Goal: Information Seeking & Learning: Learn about a topic

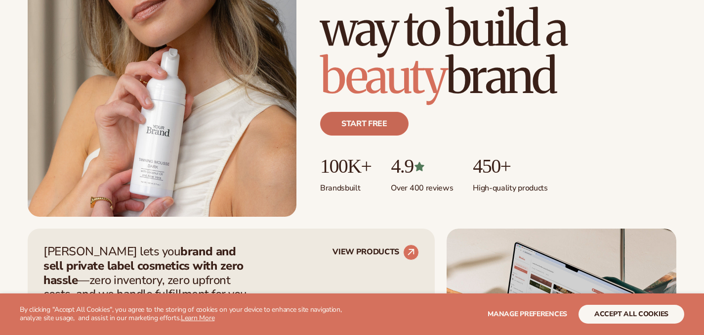
scroll to position [251, 0]
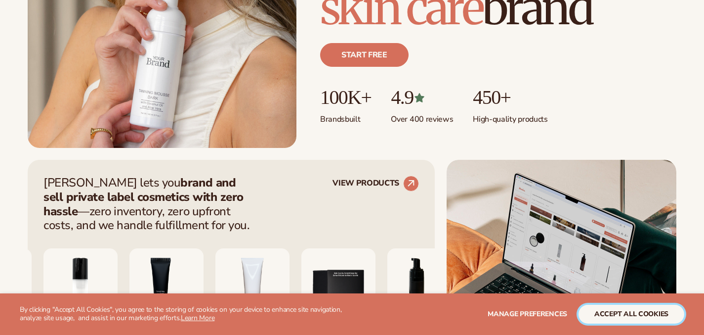
click at [632, 314] on button "accept all cookies" at bounding box center [632, 313] width 106 height 19
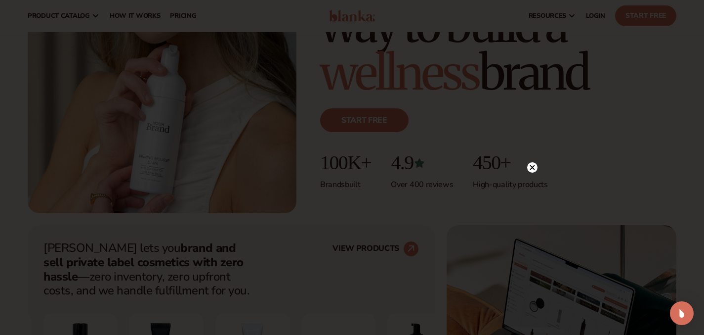
scroll to position [185, 0]
click at [531, 36] on circle at bounding box center [532, 34] width 10 height 10
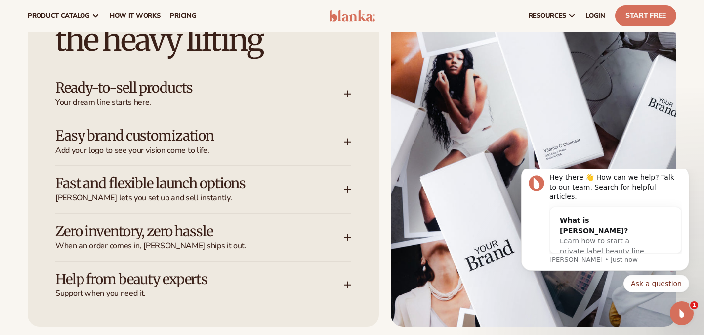
scroll to position [0, 0]
click at [154, 87] on h3 "Ready-to-sell products" at bounding box center [184, 87] width 259 height 15
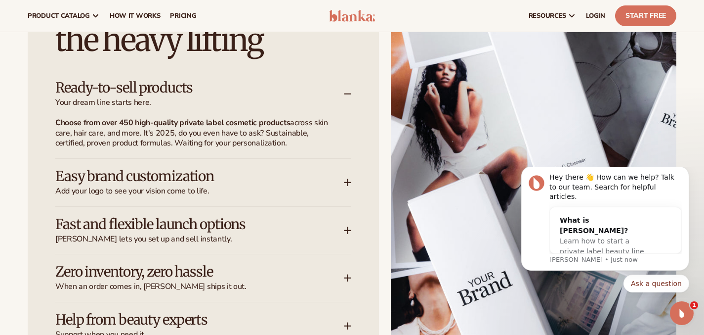
click at [147, 174] on h3 "Easy brand customization" at bounding box center [184, 176] width 259 height 15
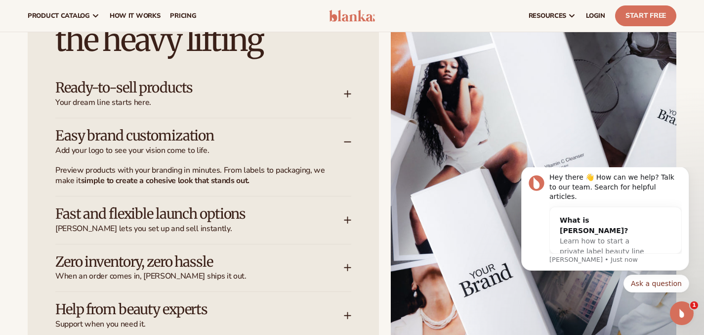
click at [145, 221] on h3 "Fast and flexible launch options" at bounding box center [184, 213] width 259 height 15
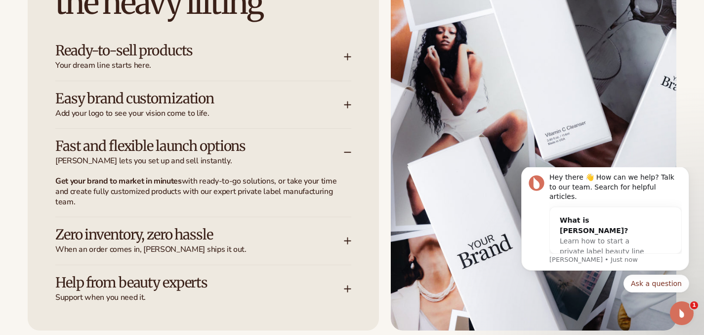
click at [145, 237] on h3 "Zero inventory, zero hassle" at bounding box center [184, 234] width 259 height 15
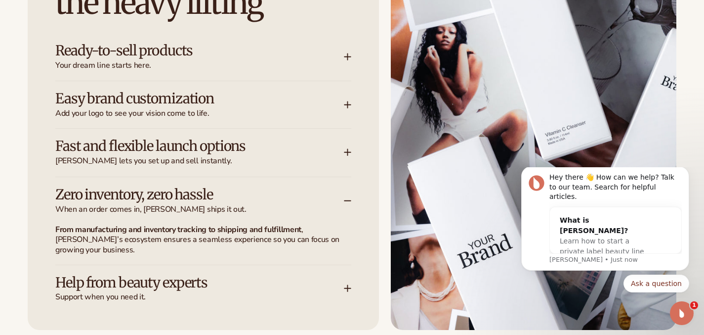
scroll to position [1332, 0]
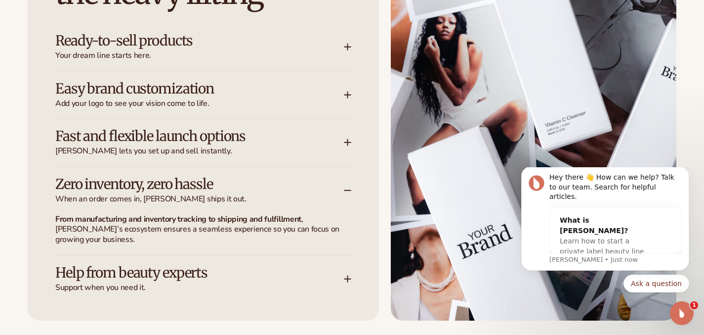
click at [140, 277] on h3 "Help from beauty experts" at bounding box center [184, 272] width 259 height 15
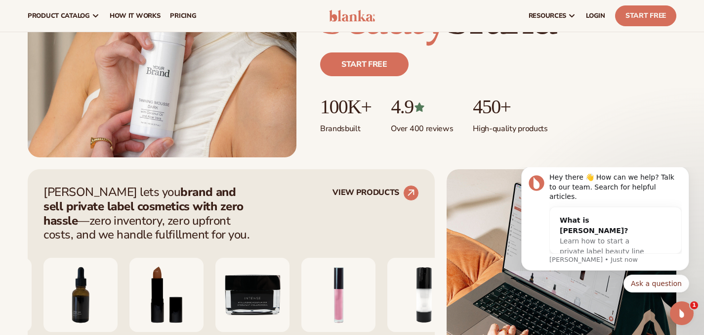
scroll to position [0, 0]
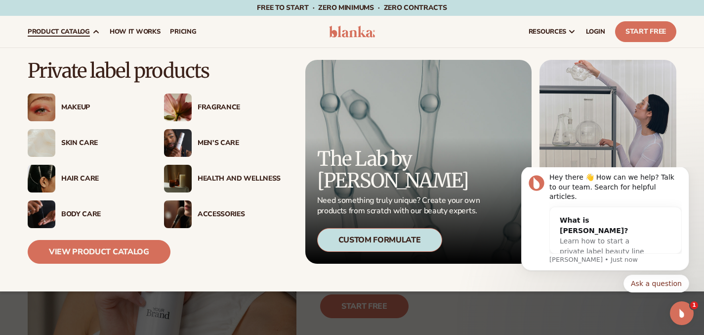
click at [73, 110] on div "Makeup" at bounding box center [102, 107] width 83 height 8
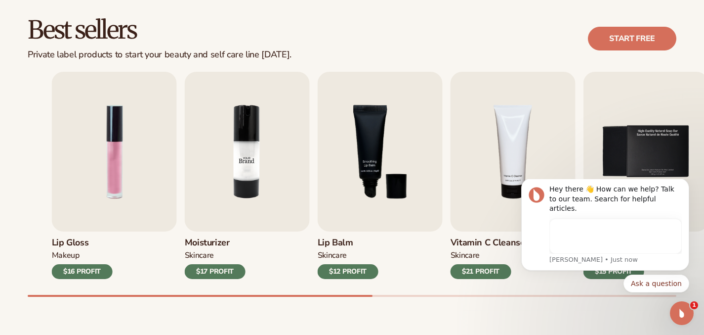
click at [296, 136] on img "2 / 9" at bounding box center [247, 152] width 125 height 160
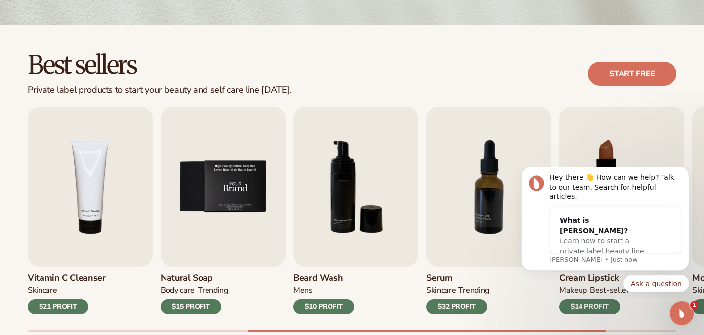
scroll to position [246, 0]
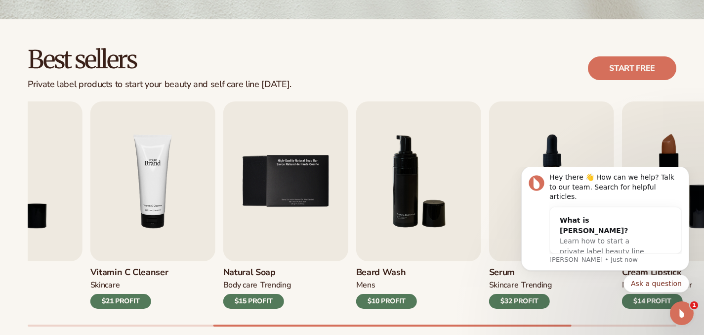
click at [215, 216] on img "4 / 9" at bounding box center [152, 181] width 125 height 160
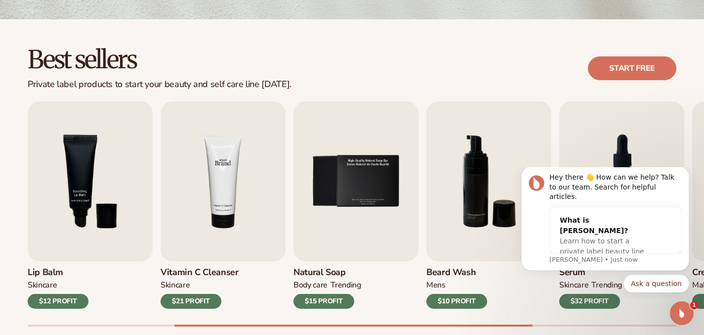
click at [235, 198] on img "4 / 9" at bounding box center [223, 181] width 125 height 160
click at [222, 192] on img "4 / 9" at bounding box center [223, 181] width 125 height 160
click at [195, 276] on h3 "Vitamin C Cleanser" at bounding box center [200, 272] width 78 height 11
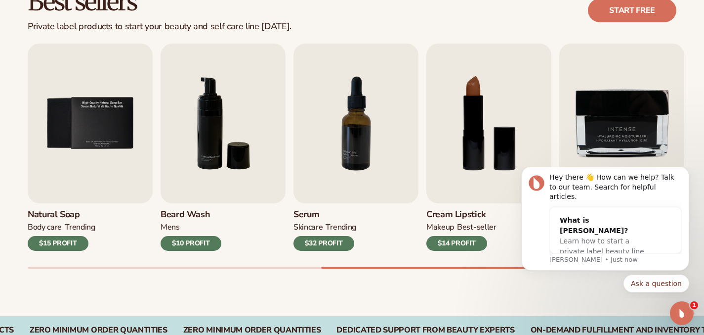
scroll to position [303, 0]
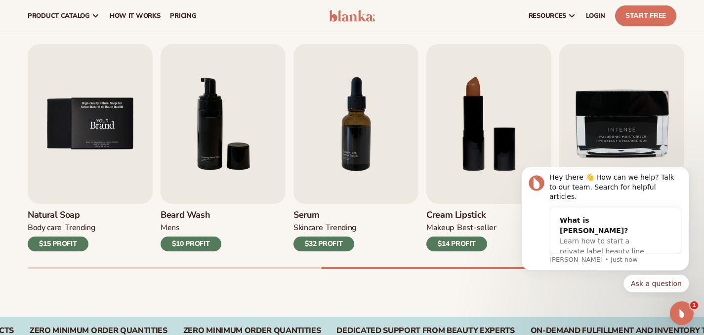
click at [53, 86] on img "5 / 9" at bounding box center [90, 124] width 125 height 160
click at [80, 131] on img "5 / 9" at bounding box center [90, 124] width 125 height 160
click at [181, 137] on img "6 / 9" at bounding box center [223, 124] width 125 height 160
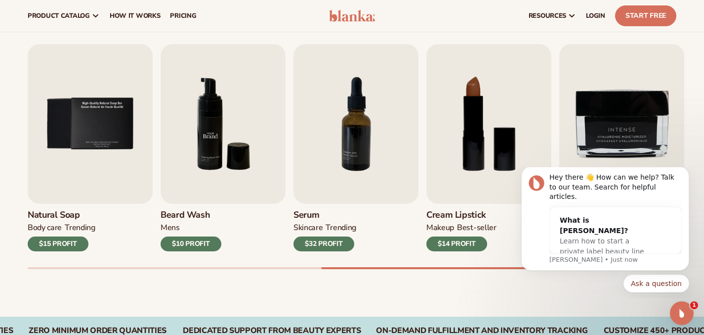
click at [181, 137] on img "6 / 9" at bounding box center [223, 124] width 125 height 160
click at [191, 171] on img "6 / 9" at bounding box center [223, 124] width 125 height 160
click at [191, 199] on img "6 / 9" at bounding box center [223, 124] width 125 height 160
click at [191, 204] on img "6 / 9" at bounding box center [223, 124] width 125 height 160
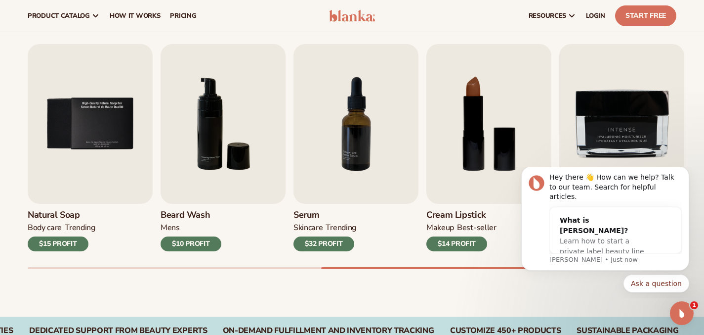
click at [191, 237] on div "mens" at bounding box center [191, 229] width 61 height 14
click at [191, 247] on div "$10 PROFIT" at bounding box center [191, 243] width 61 height 15
click at [344, 185] on img "7 / 9" at bounding box center [356, 124] width 125 height 160
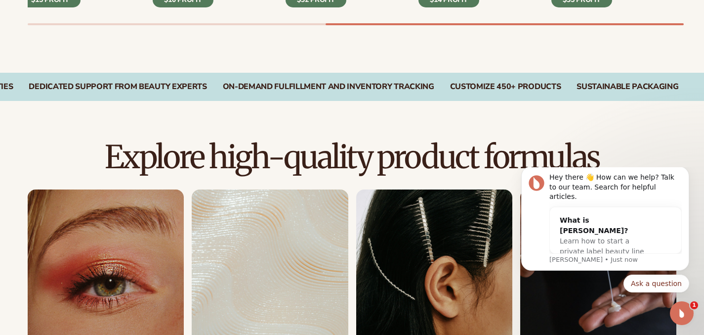
scroll to position [773, 0]
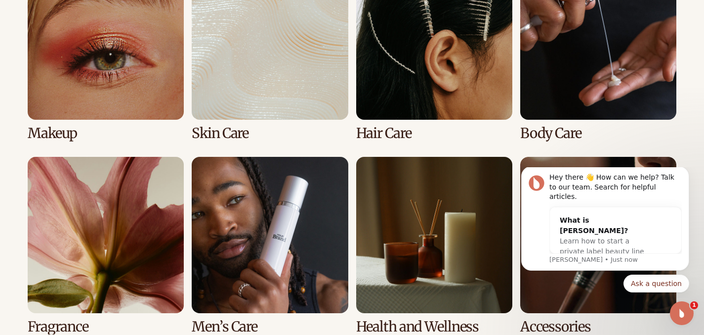
click at [247, 126] on link "2 / 8" at bounding box center [270, 51] width 156 height 177
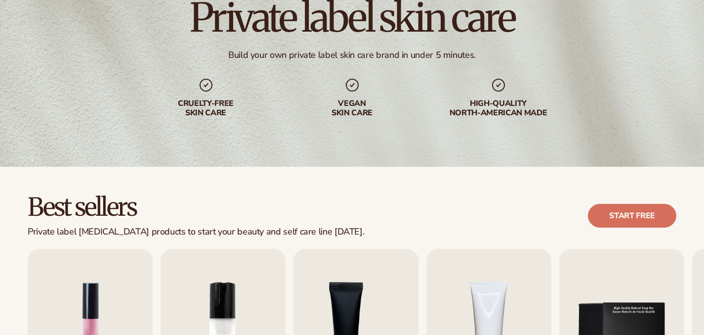
scroll to position [226, 0]
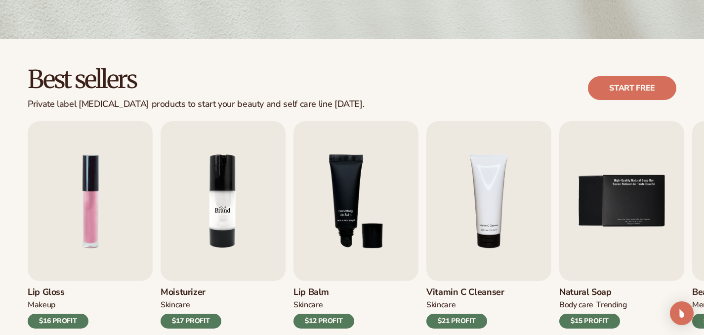
click at [235, 222] on img "2 / 9" at bounding box center [223, 201] width 125 height 160
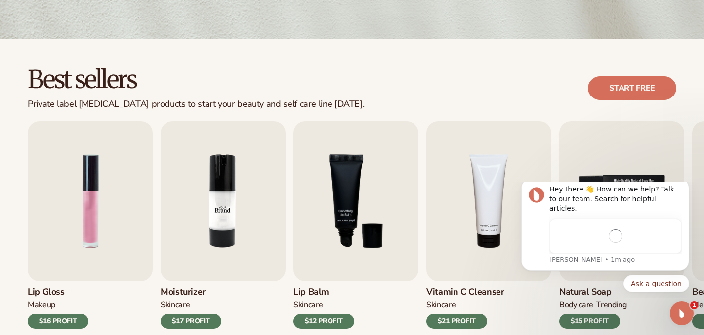
scroll to position [0, 0]
click at [313, 215] on img "3 / 9" at bounding box center [356, 201] width 125 height 160
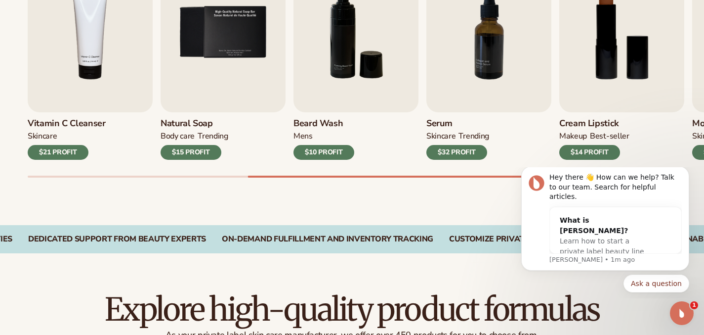
scroll to position [454, 0]
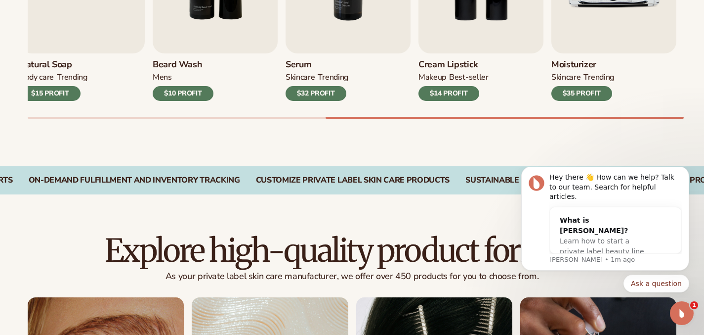
click at [208, 61] on div "Beard Wash mens $10 PROFIT" at bounding box center [215, 76] width 125 height 47
click at [380, 66] on div "Serum SKINCARE TRENDING $32 PROFIT" at bounding box center [348, 76] width 125 height 47
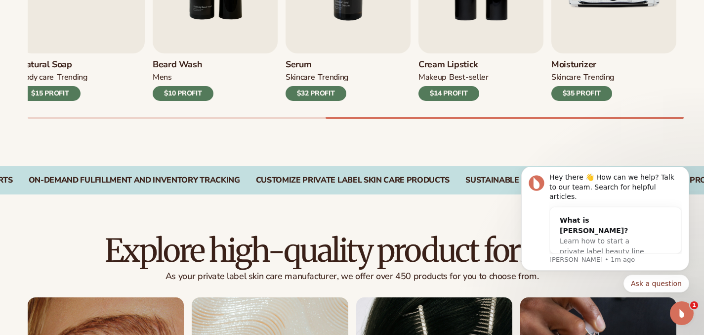
click at [380, 66] on div "Serum SKINCARE TRENDING $32 PROFIT" at bounding box center [348, 76] width 125 height 47
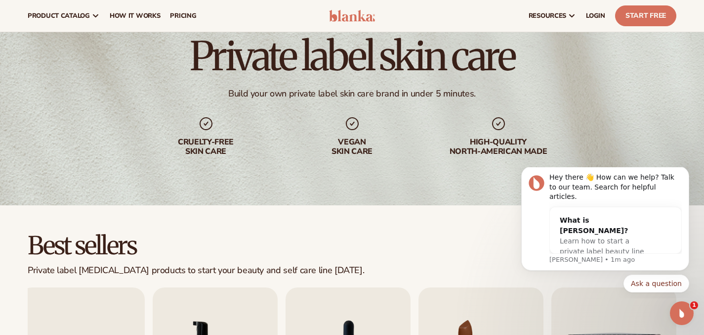
scroll to position [0, 0]
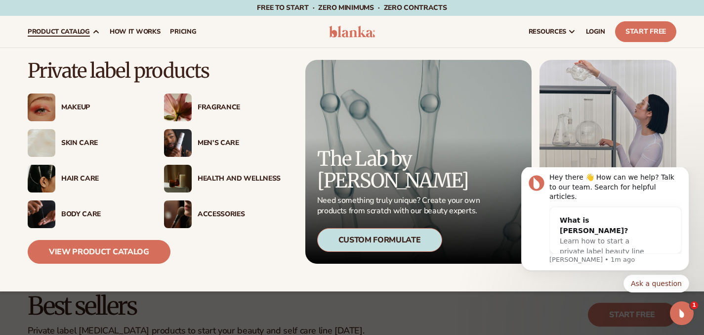
click at [80, 31] on span "product catalog" at bounding box center [59, 32] width 62 height 8
click at [202, 175] on div "Health And Wellness" at bounding box center [239, 178] width 83 height 8
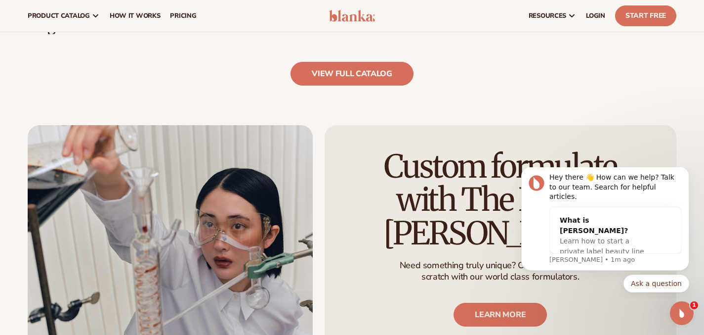
scroll to position [830, 0]
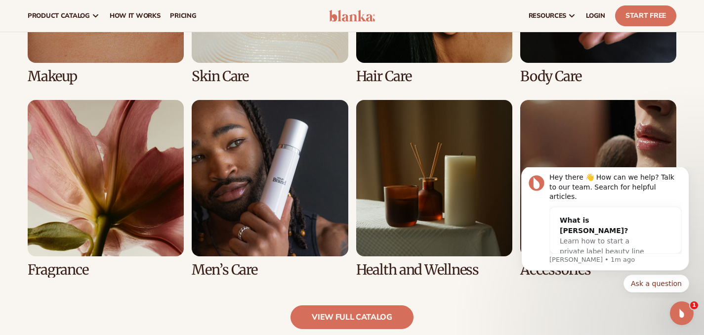
click at [484, 142] on link "7 / 8" at bounding box center [434, 188] width 156 height 177
click at [438, 247] on link "7 / 8" at bounding box center [434, 188] width 156 height 177
click at [349, 321] on link "view full catalog" at bounding box center [352, 317] width 123 height 24
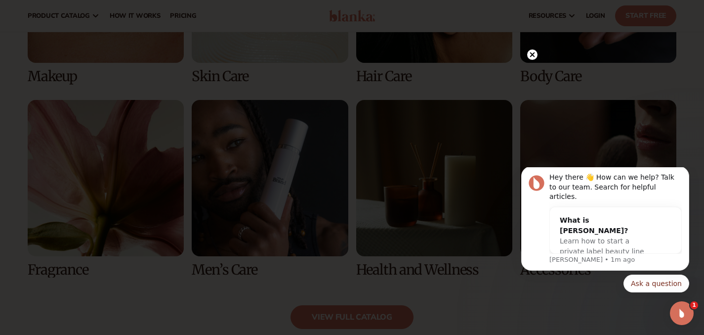
click at [535, 49] on icon at bounding box center [532, 54] width 10 height 10
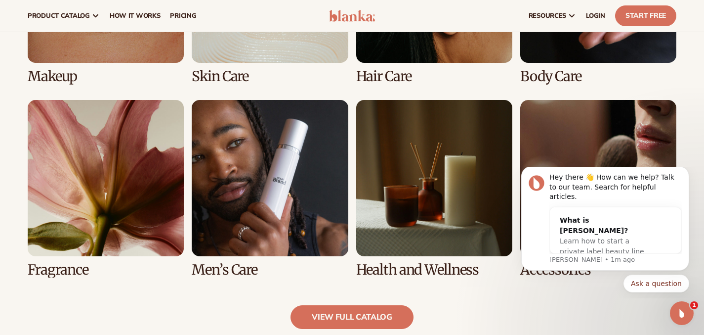
click at [451, 170] on link "7 / 8" at bounding box center [434, 188] width 156 height 177
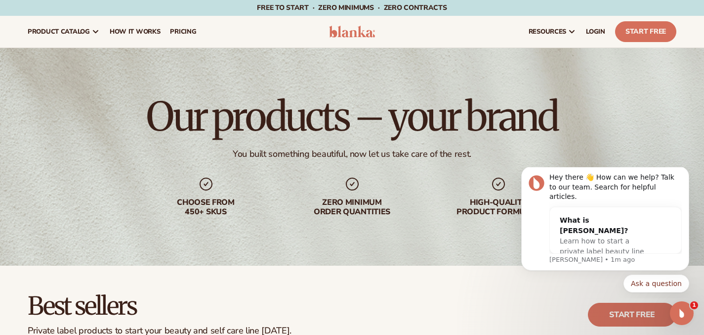
click at [161, 11] on div "Free to start · ZERO minimums · ZERO contracts · Free to start · ZERO minimums …" at bounding box center [352, 8] width 655 height 16
click at [161, 24] on link "How It Works" at bounding box center [135, 32] width 61 height 32
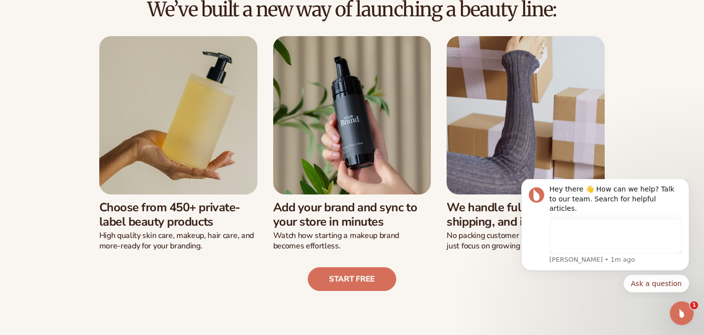
scroll to position [244, 0]
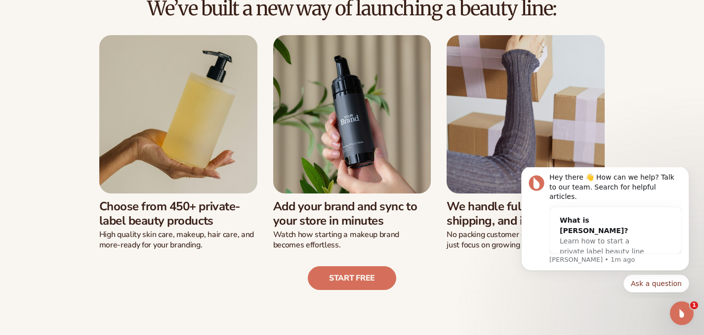
drag, startPoint x: 338, startPoint y: 215, endPoint x: 332, endPoint y: 161, distance: 54.2
click at [332, 161] on div "Add your brand and sync to your store in minutes Watch how starting a makeup br…" at bounding box center [352, 142] width 158 height 215
click at [373, 161] on img at bounding box center [352, 114] width 158 height 158
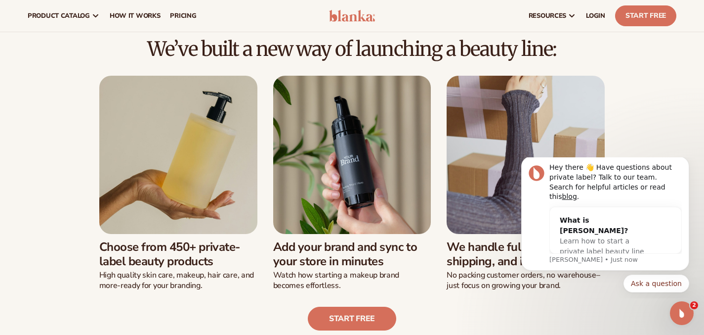
scroll to position [0, 0]
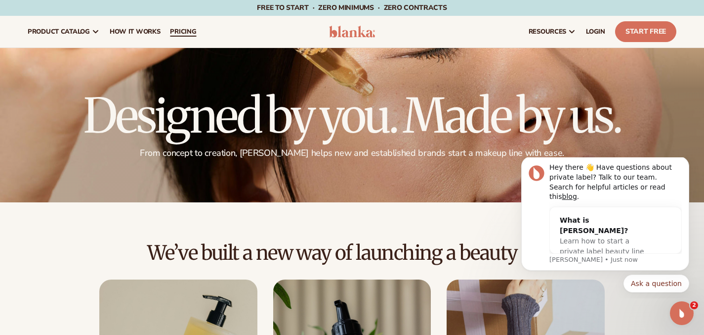
click at [195, 32] on span "pricing" at bounding box center [183, 32] width 26 height 8
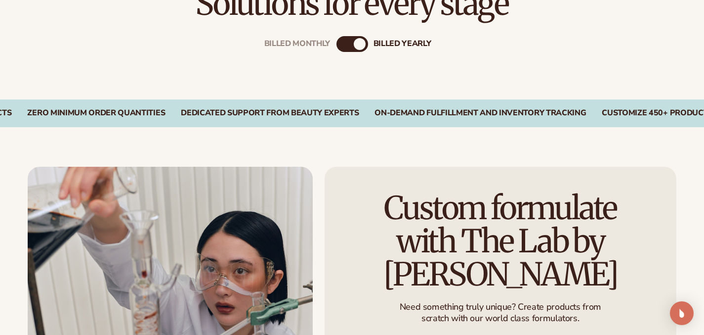
scroll to position [342, 0]
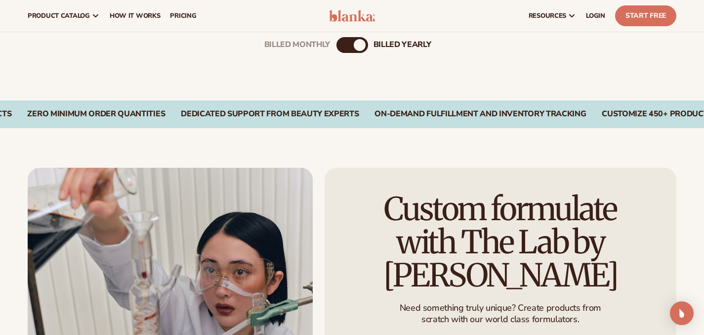
click at [340, 45] on div "Billed Monthly" at bounding box center [343, 45] width 12 height 12
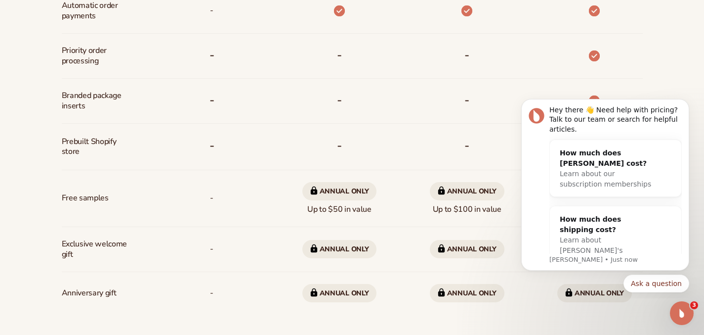
scroll to position [683, 0]
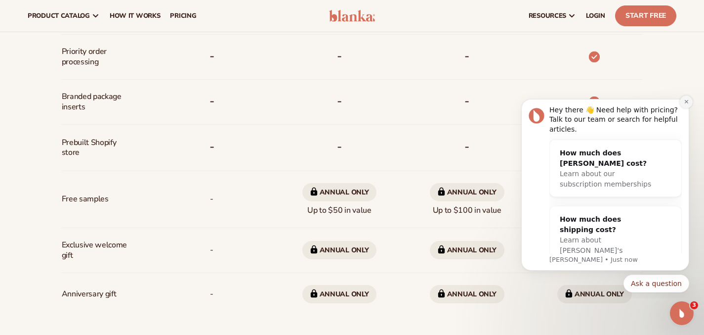
click at [685, 103] on icon "Dismiss notification" at bounding box center [686, 101] width 5 height 5
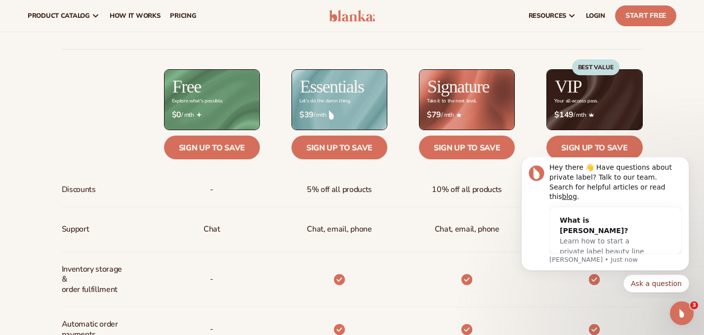
scroll to position [363, 0]
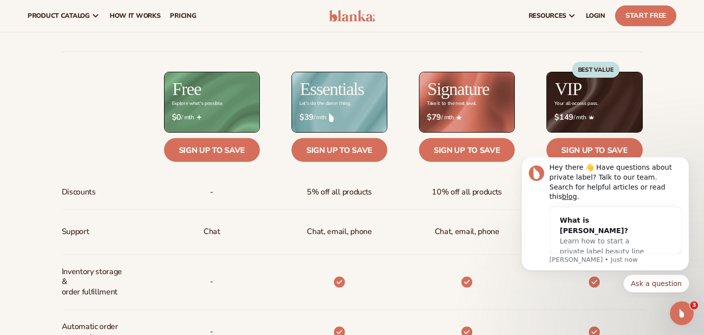
click at [572, 109] on div "BEST VALUE" at bounding box center [595, 92] width 47 height 60
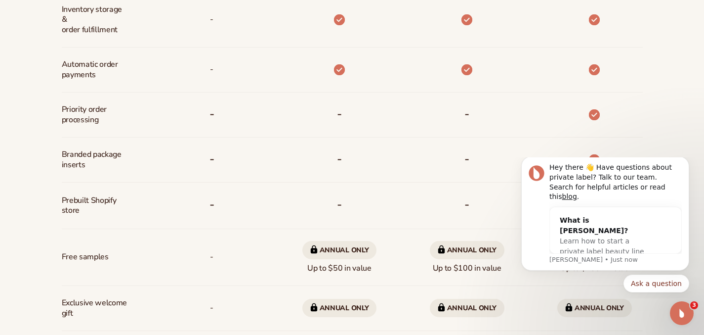
scroll to position [669, 0]
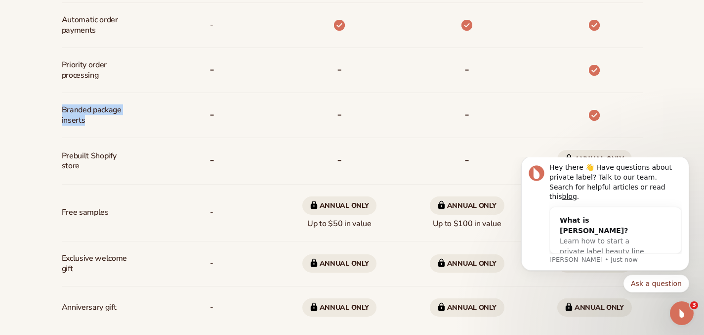
drag, startPoint x: 37, startPoint y: 94, endPoint x: 81, endPoint y: 129, distance: 56.4
click at [81, 129] on div "Billed Monthly billed Yearly Billed Monthly billed Yearly Discounts Support Inv…" at bounding box center [352, 25] width 637 height 662
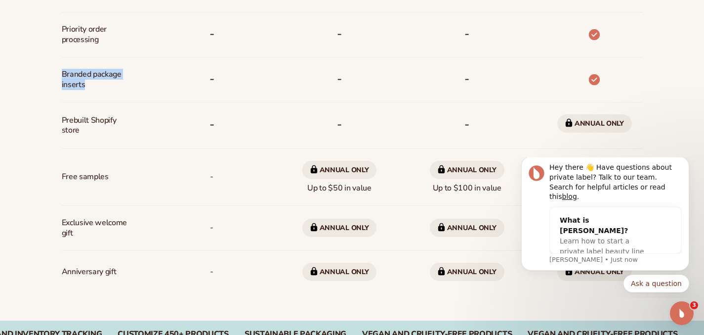
click at [81, 129] on span "Prebuilt Shopify store" at bounding box center [95, 125] width 66 height 29
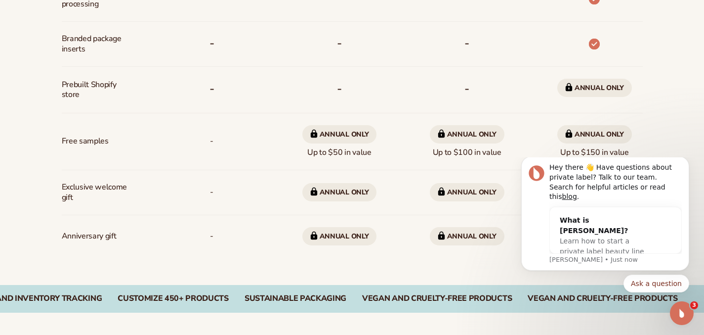
scroll to position [760, 0]
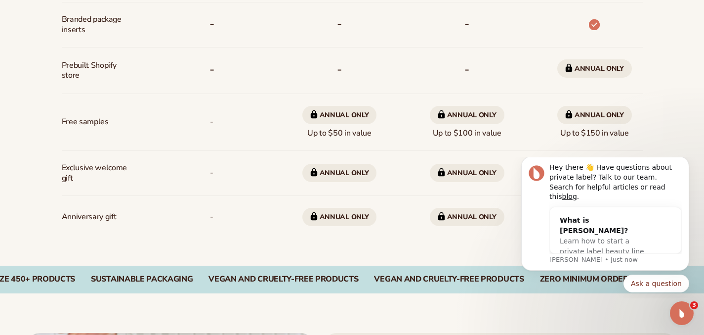
click at [81, 126] on span "Free samples" at bounding box center [85, 122] width 47 height 18
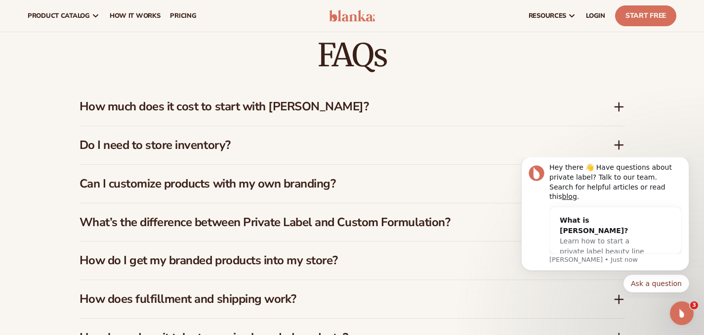
scroll to position [1400, 0]
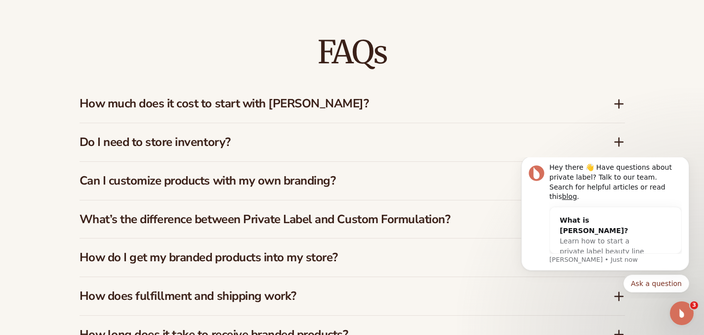
click at [96, 137] on h3 "Do I need to store inventory?" at bounding box center [332, 142] width 504 height 14
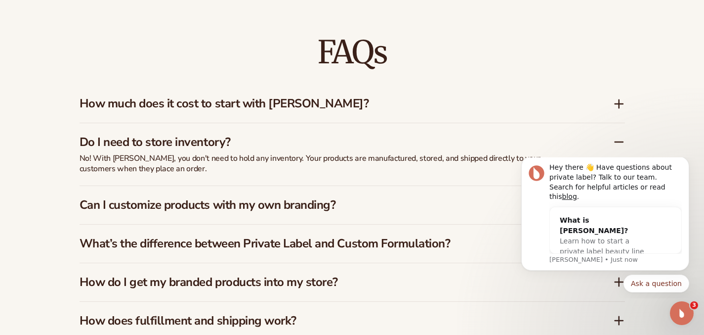
click at [141, 100] on h3 "How much does it cost to start with Blanka?" at bounding box center [332, 103] width 504 height 14
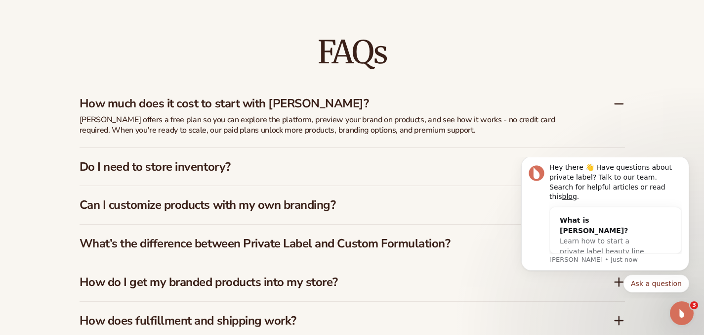
click at [163, 148] on div "Do I need to store inventory?" at bounding box center [353, 167] width 546 height 38
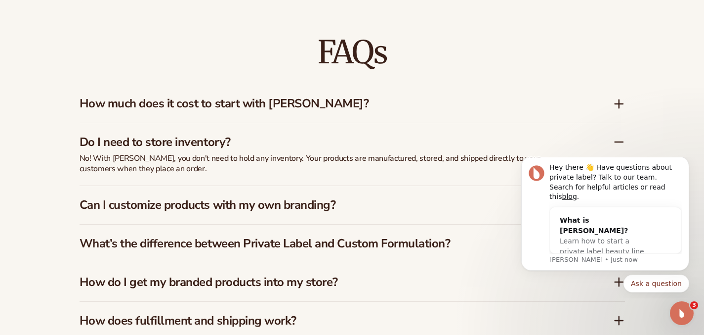
click at [185, 96] on h3 "How much does it cost to start with Blanka?" at bounding box center [332, 103] width 504 height 14
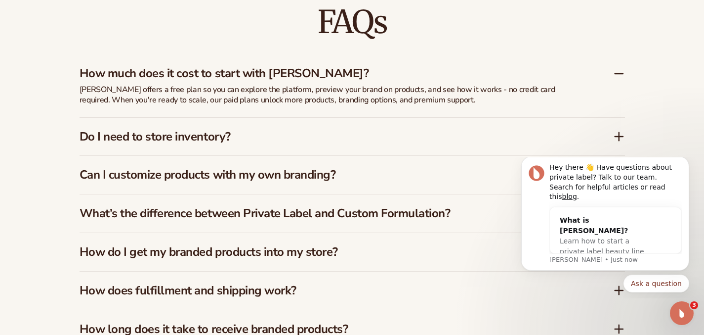
scroll to position [1441, 0]
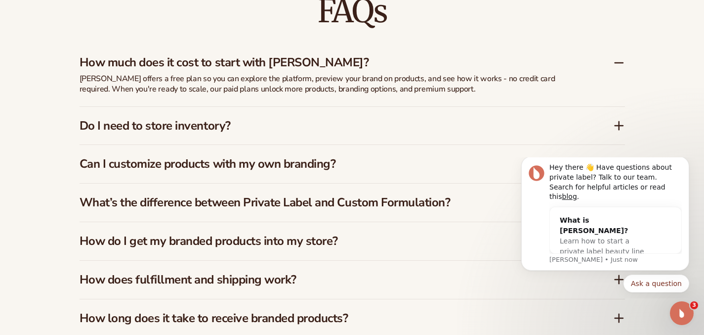
click at [168, 130] on div "Do I need to store inventory?" at bounding box center [353, 126] width 546 height 38
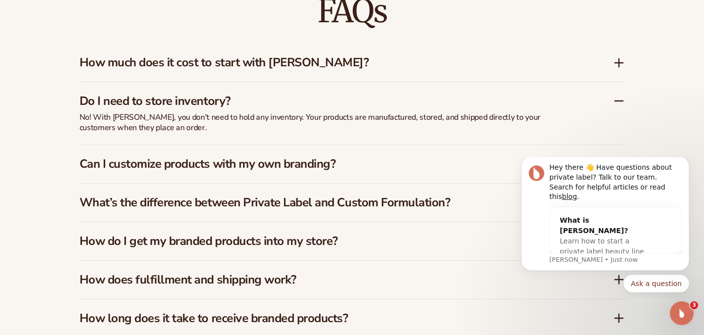
click at [169, 157] on h3 "Can I customize products with my own branding?" at bounding box center [332, 164] width 504 height 14
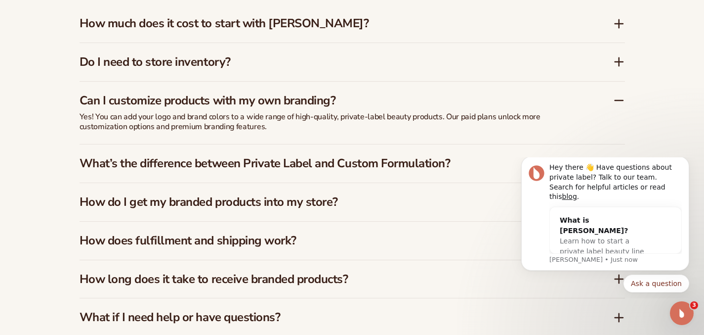
scroll to position [1484, 0]
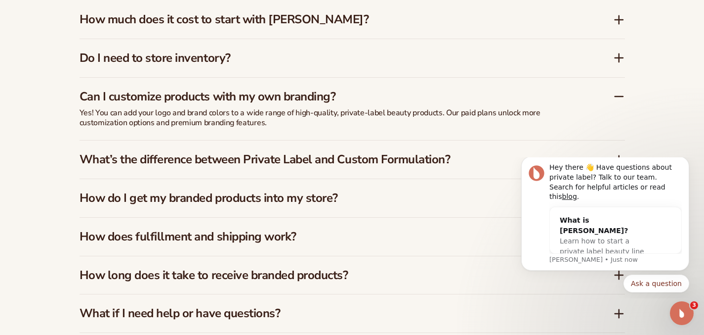
click at [169, 152] on h3 "What’s the difference between Private Label and Custom Formulation?" at bounding box center [332, 159] width 504 height 14
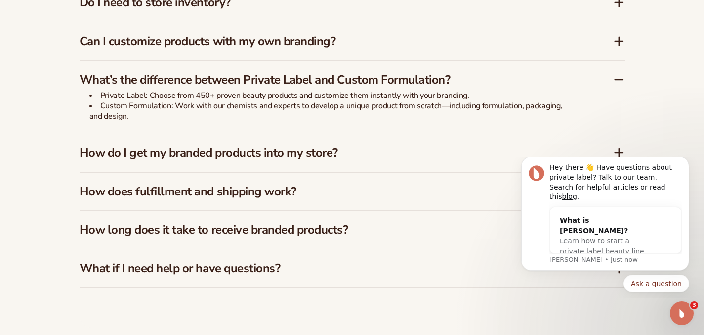
scroll to position [1561, 0]
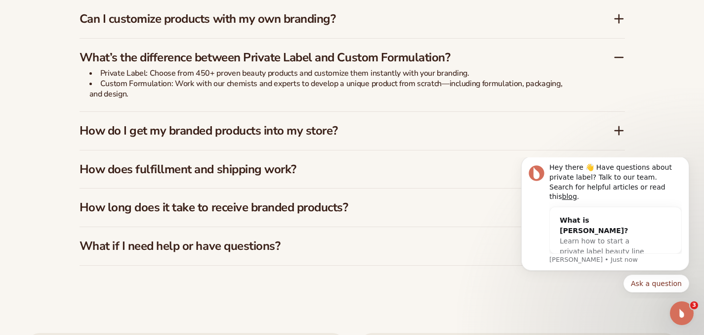
click at [174, 163] on h3 "How does fulfillment and shipping work?" at bounding box center [332, 169] width 504 height 14
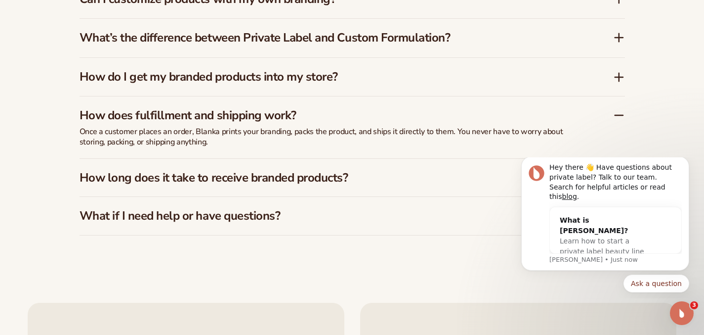
scroll to position [1584, 0]
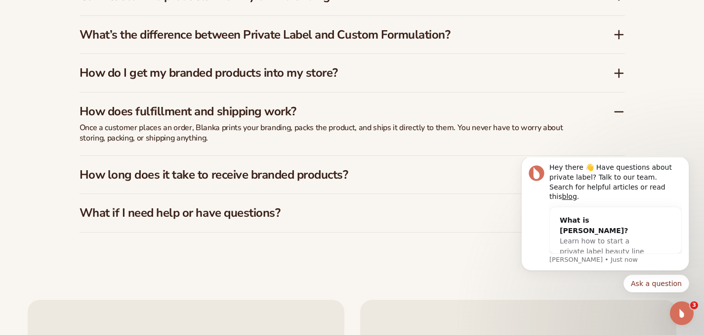
click at [177, 168] on h3 "How long does it take to receive branded products?" at bounding box center [332, 175] width 504 height 14
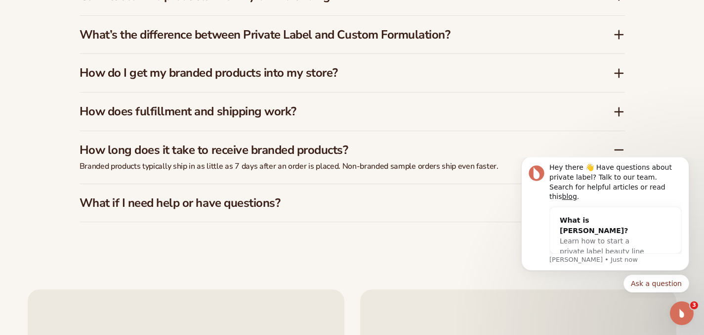
click at [203, 196] on h3 "What if I need help or have questions?" at bounding box center [332, 203] width 504 height 14
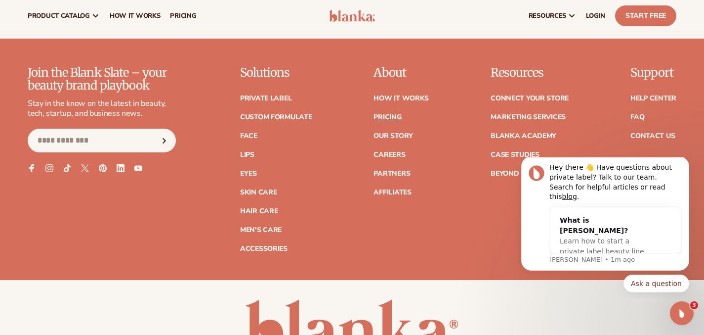
scroll to position [2064, 0]
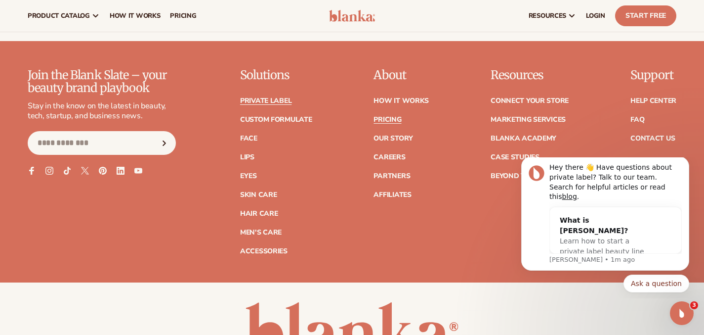
click at [286, 97] on link "Private label" at bounding box center [265, 100] width 51 height 7
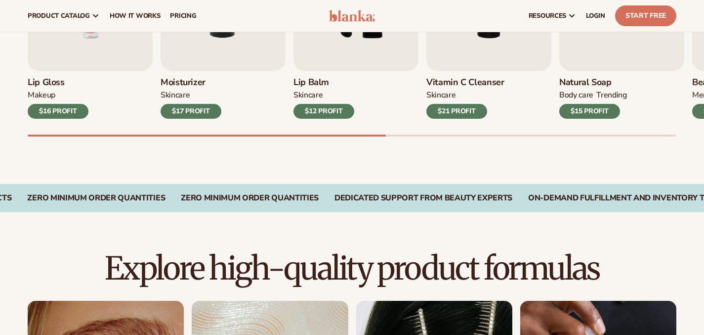
scroll to position [320, 0]
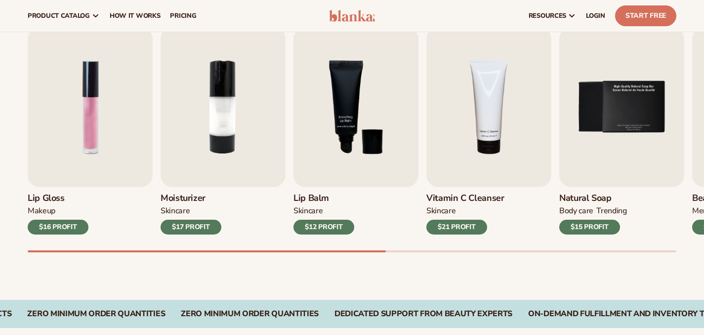
click at [286, 90] on div "Lip Gloss MAKEUP $16 PROFIT Moisturizer SKINCARE $17 PROFIT SKINCARE" at bounding box center [352, 130] width 649 height 207
click at [354, 81] on img "3 / 9" at bounding box center [356, 107] width 125 height 160
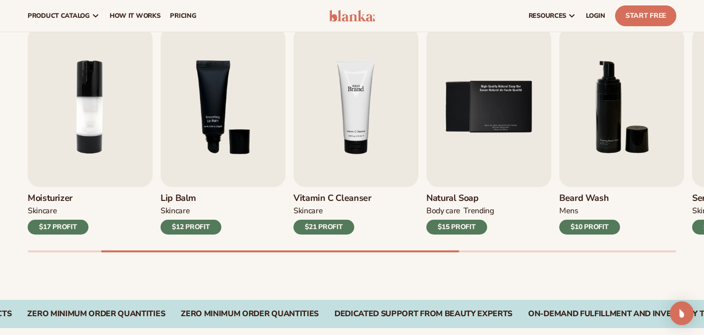
click at [329, 109] on img "4 / 9" at bounding box center [356, 107] width 125 height 160
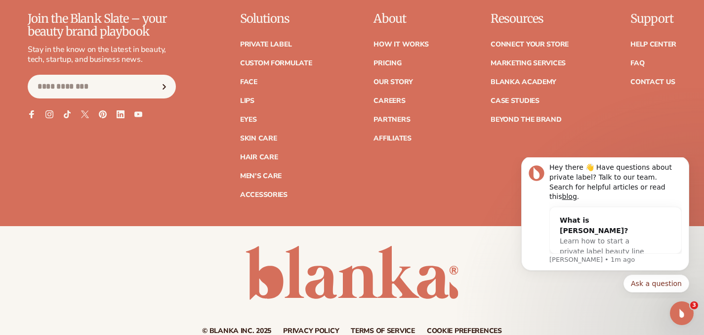
scroll to position [1777, 0]
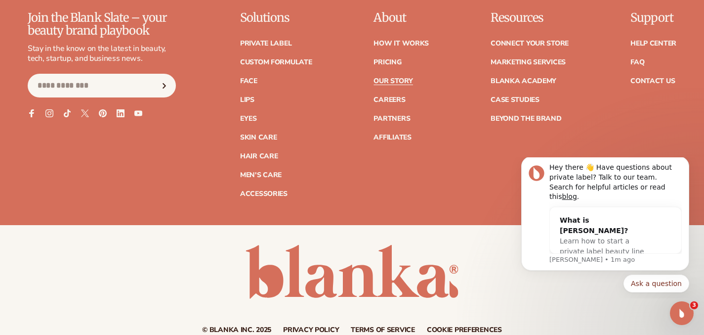
click at [406, 85] on link "Our Story" at bounding box center [393, 81] width 39 height 7
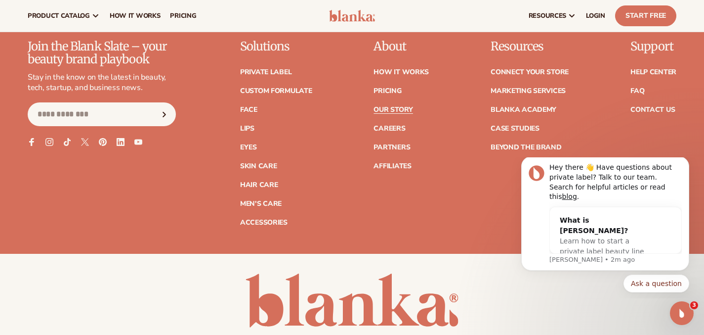
scroll to position [2662, 0]
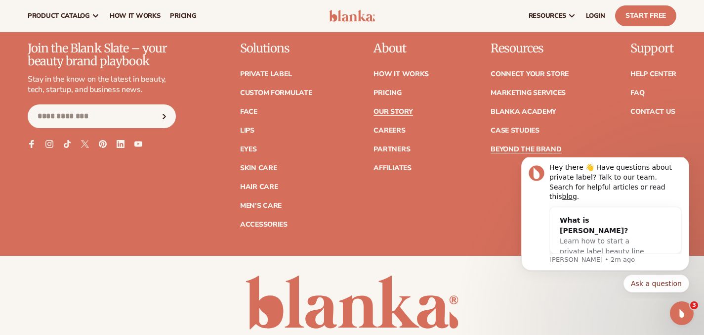
click at [519, 146] on link "Beyond the brand" at bounding box center [526, 149] width 71 height 7
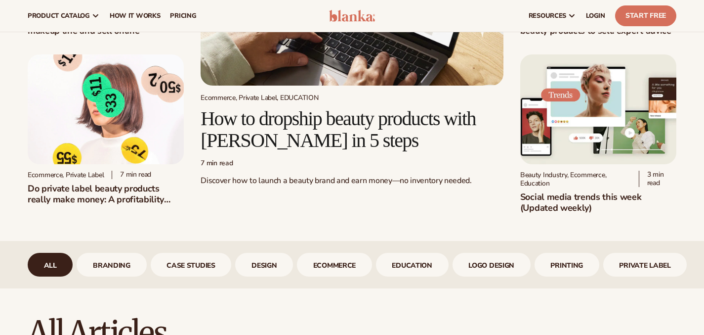
scroll to position [133, 0]
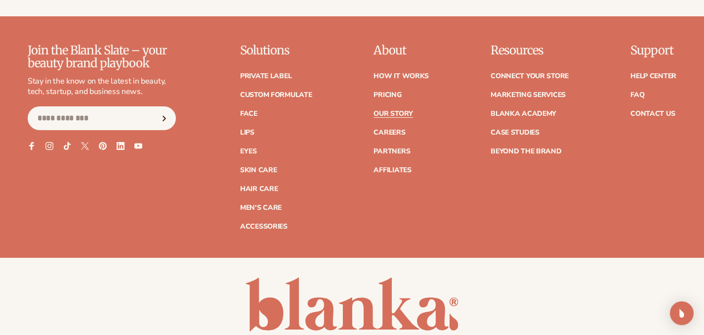
scroll to position [2662, 0]
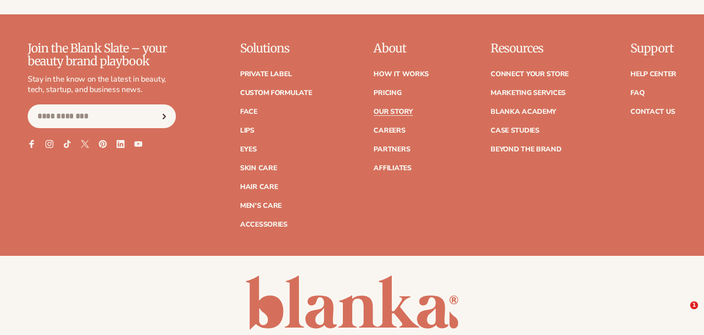
click at [633, 99] on ul "Help Center FAQ Contact Us" at bounding box center [654, 88] width 46 height 54
click at [633, 96] on link "FAQ" at bounding box center [638, 92] width 14 height 7
click at [656, 106] on ul "Help Center FAQ Contact Us" at bounding box center [654, 88] width 46 height 54
click at [663, 109] on link "Contact Us" at bounding box center [653, 111] width 44 height 7
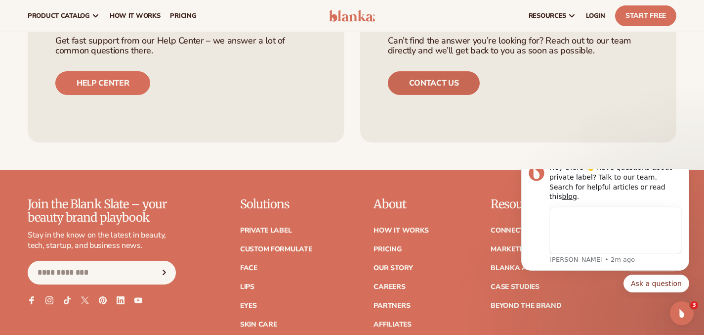
click at [464, 80] on link "Contact us" at bounding box center [434, 83] width 92 height 24
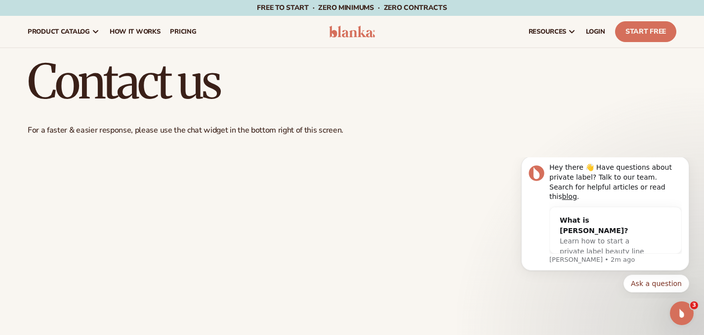
click at [340, 34] on img at bounding box center [352, 32] width 46 height 12
